Goal: Check status: Check status

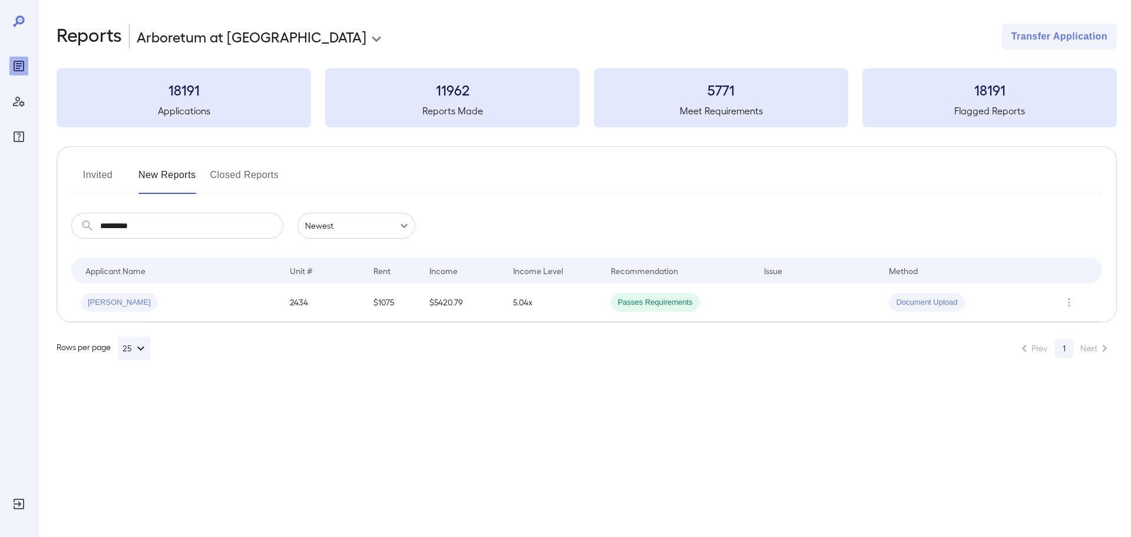
click at [156, 179] on button "New Reports" at bounding box center [167, 180] width 58 height 28
click at [105, 180] on button "Invited" at bounding box center [97, 180] width 53 height 28
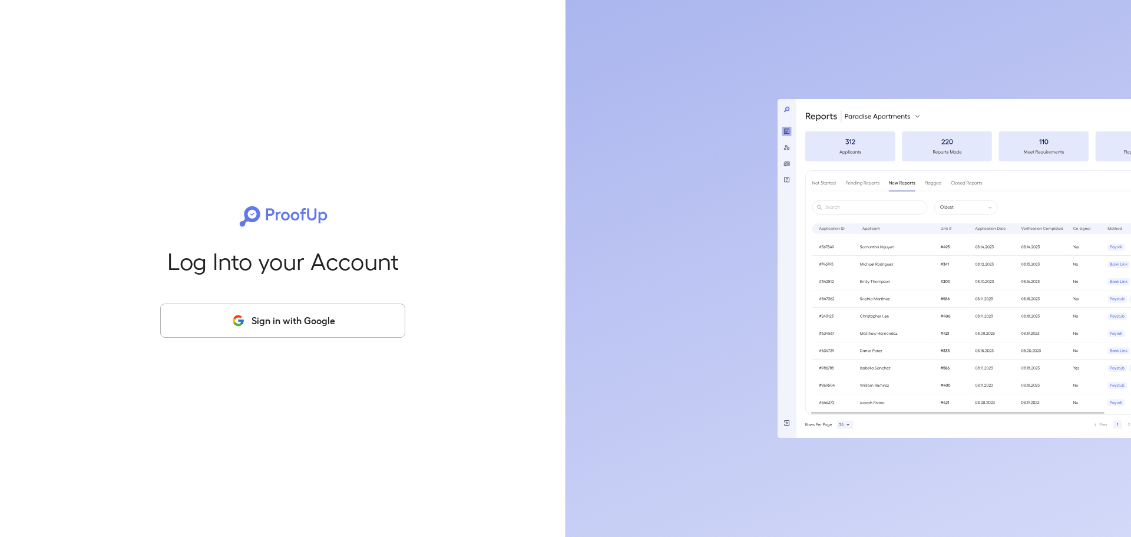
click at [260, 311] on button "Sign in with Google" at bounding box center [282, 320] width 245 height 34
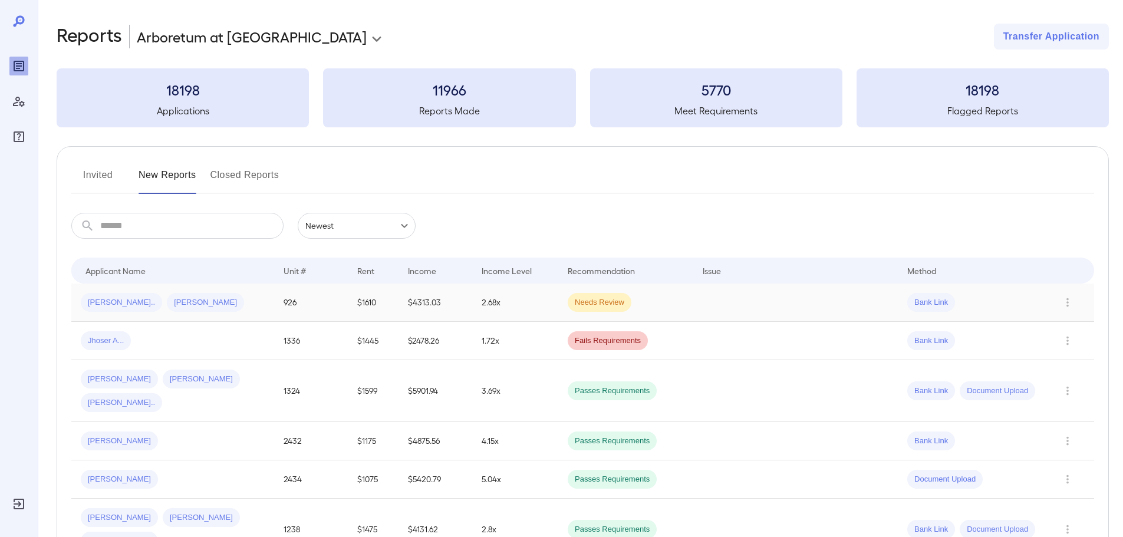
click at [202, 296] on div "[PERSON_NAME].. [PERSON_NAME]" at bounding box center [173, 302] width 184 height 19
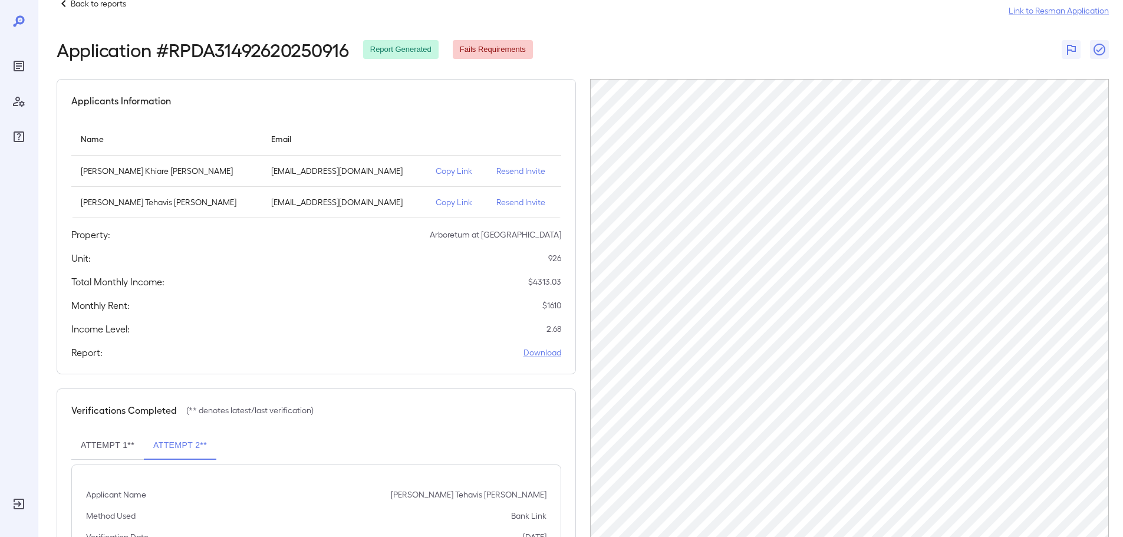
scroll to position [86, 0]
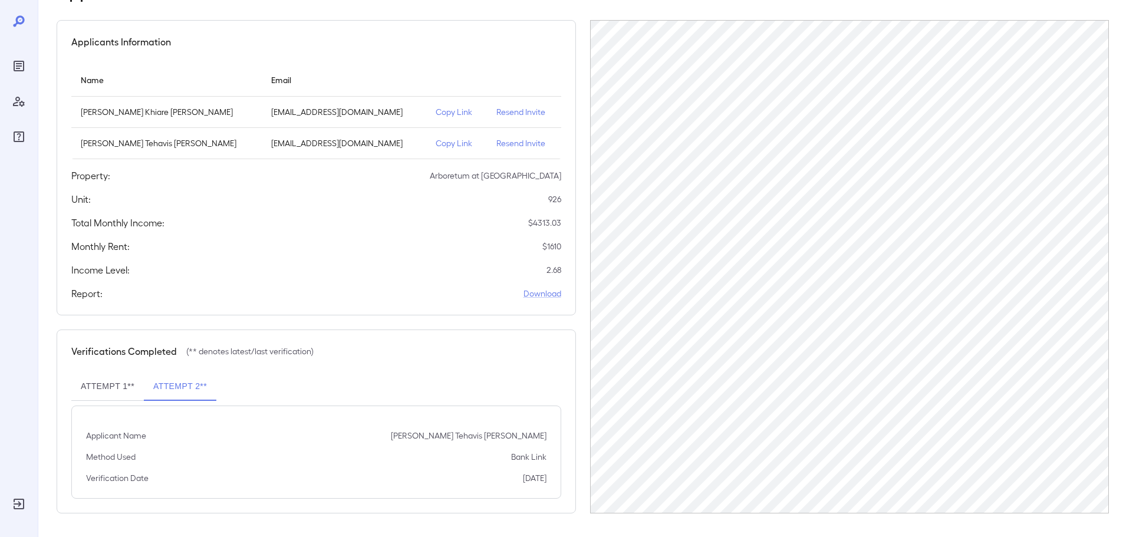
click at [480, 358] on div "Verifications Completed (** denotes latest/last verification)" at bounding box center [316, 351] width 490 height 14
